Goal: Information Seeking & Learning: Check status

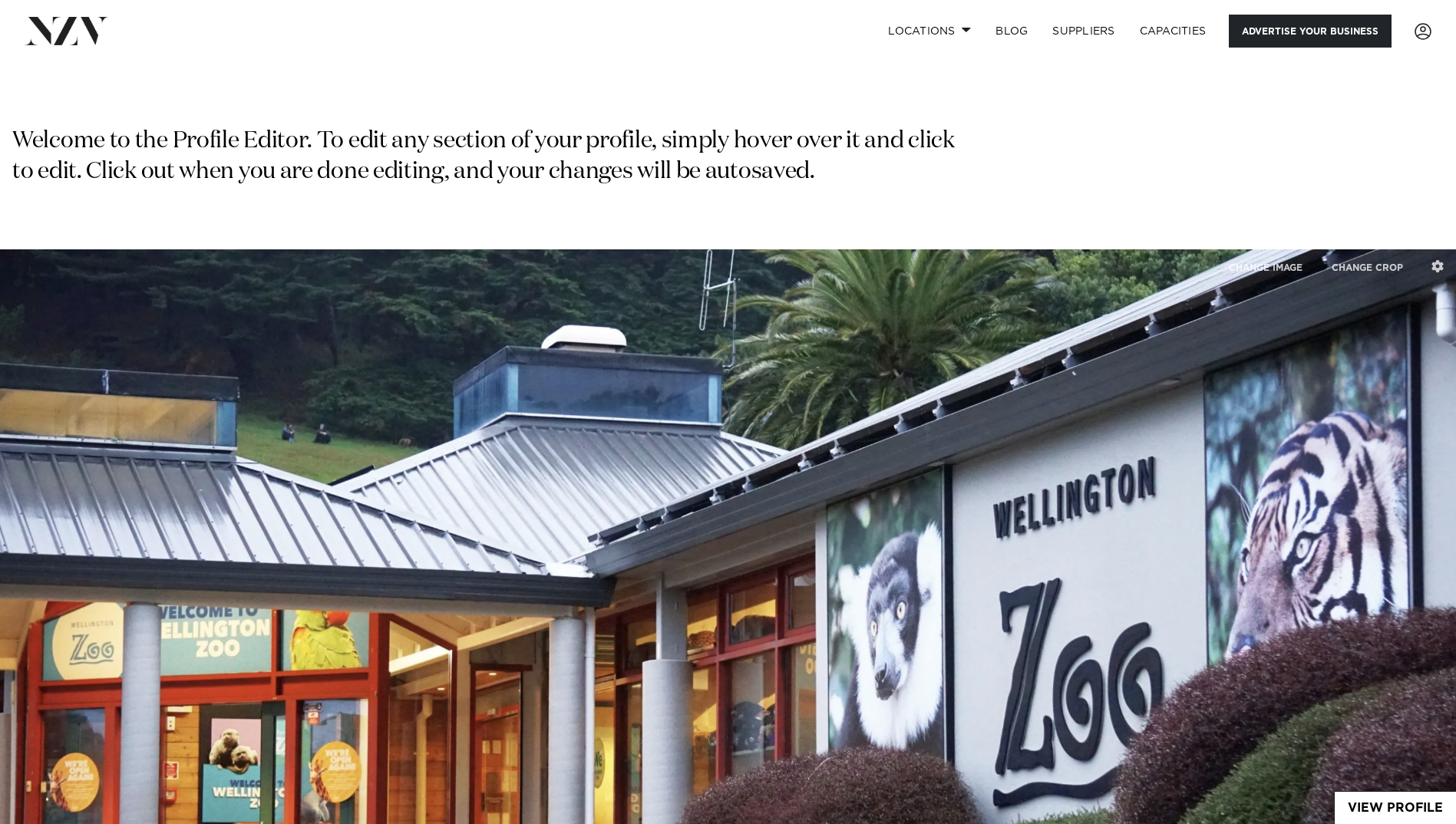
select select "**"
click at [1424, 30] on span at bounding box center [1423, 31] width 17 height 17
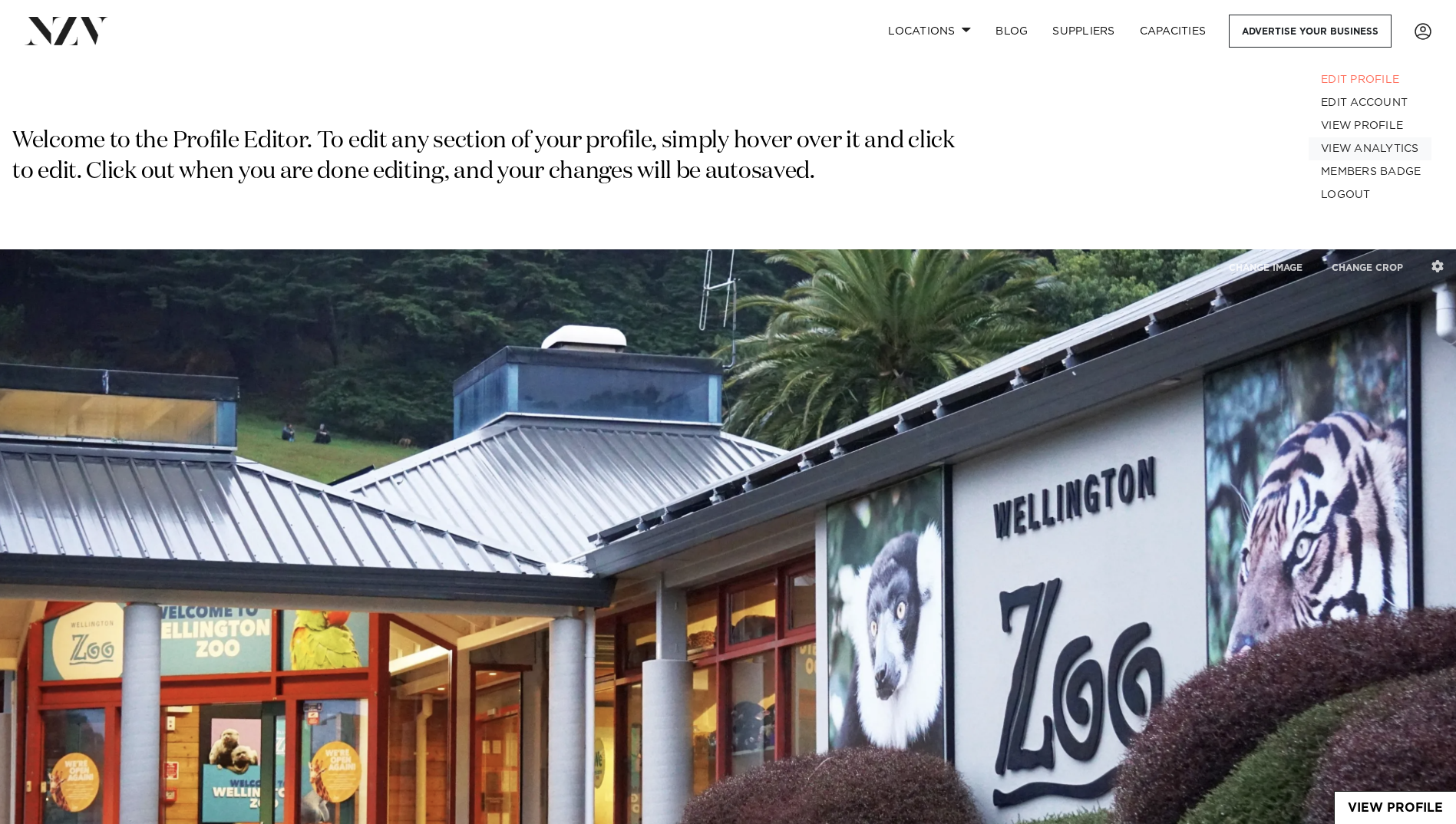
click at [1400, 151] on link "VIEW ANALYTICS" at bounding box center [1370, 148] width 123 height 23
click at [1429, 34] on span at bounding box center [1423, 31] width 17 height 17
click at [1405, 152] on link "VIEW ANALYTICS" at bounding box center [1370, 148] width 123 height 23
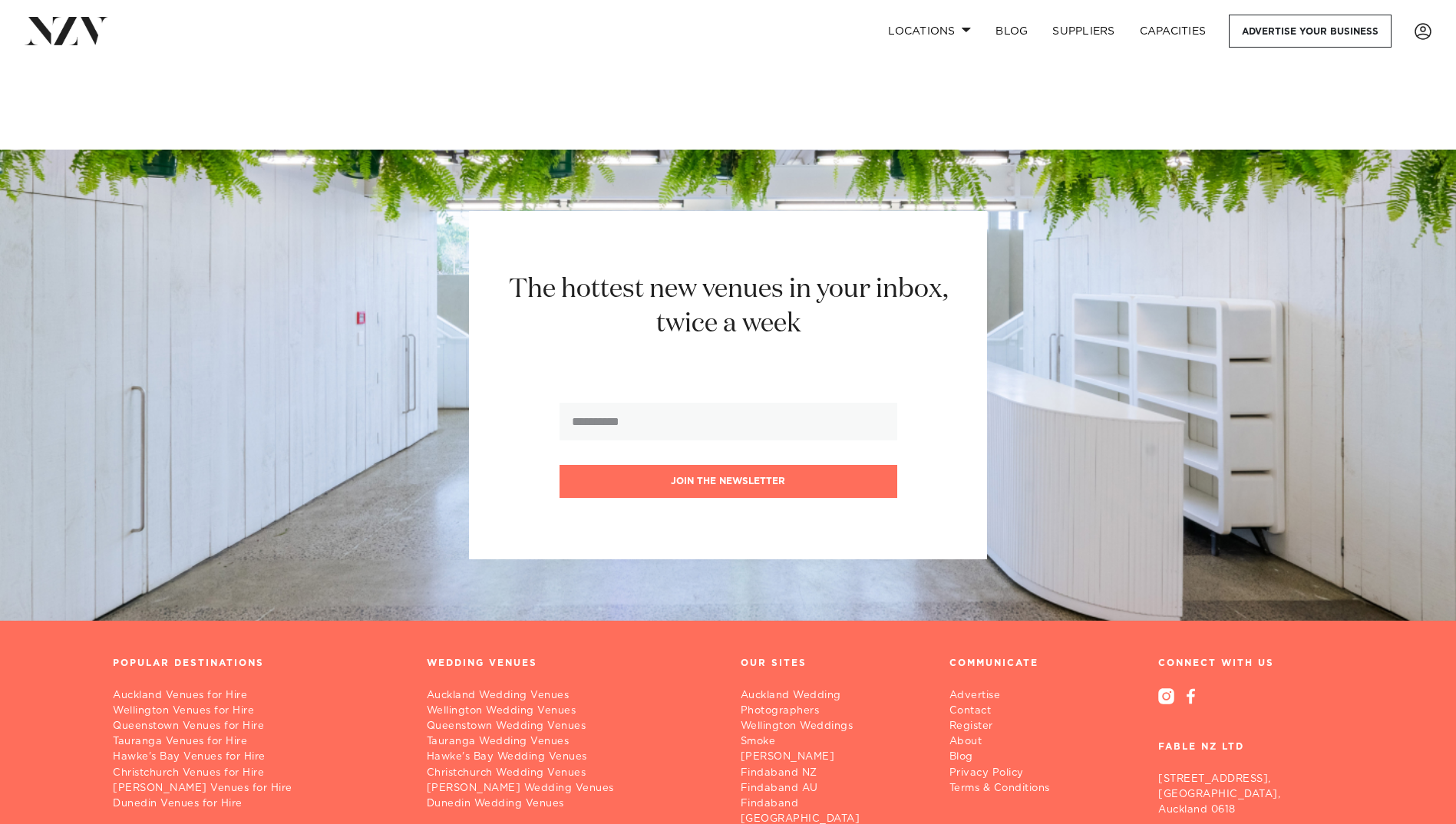
scroll to position [603, 0]
